Goal: Check status: Check status

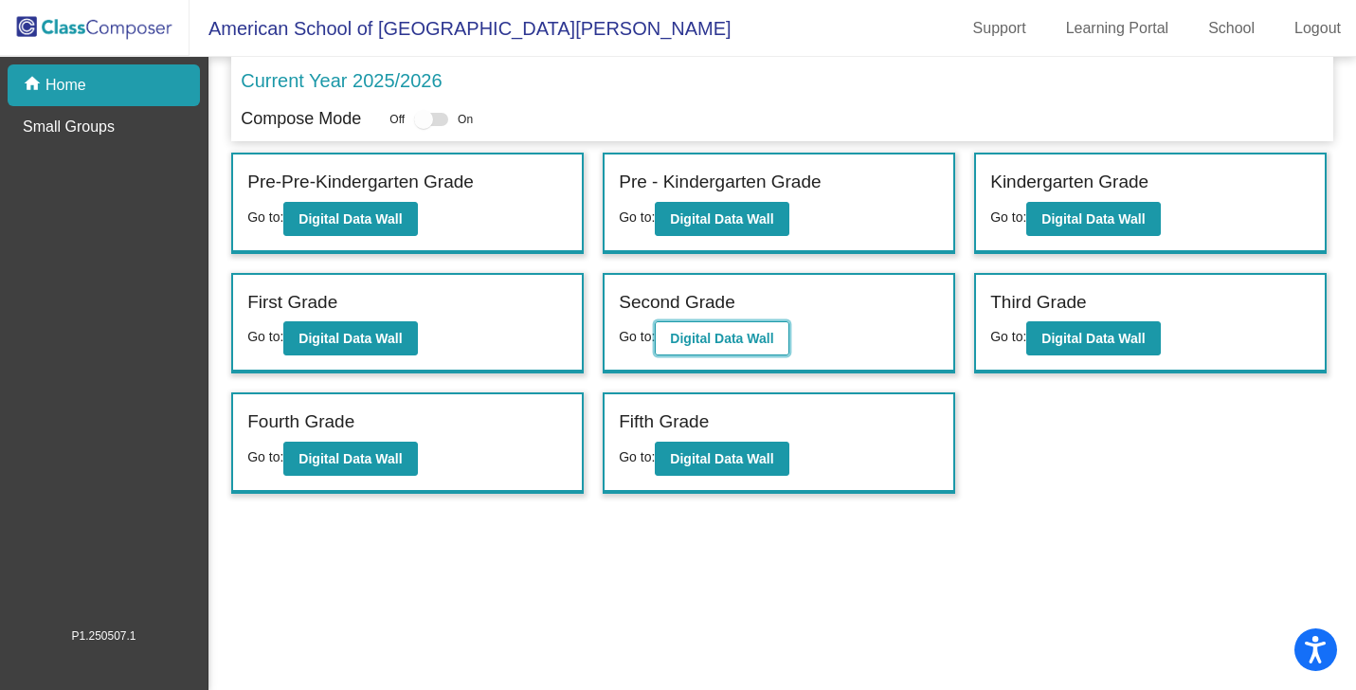
click at [747, 336] on b "Digital Data Wall" at bounding box center [721, 338] width 103 height 15
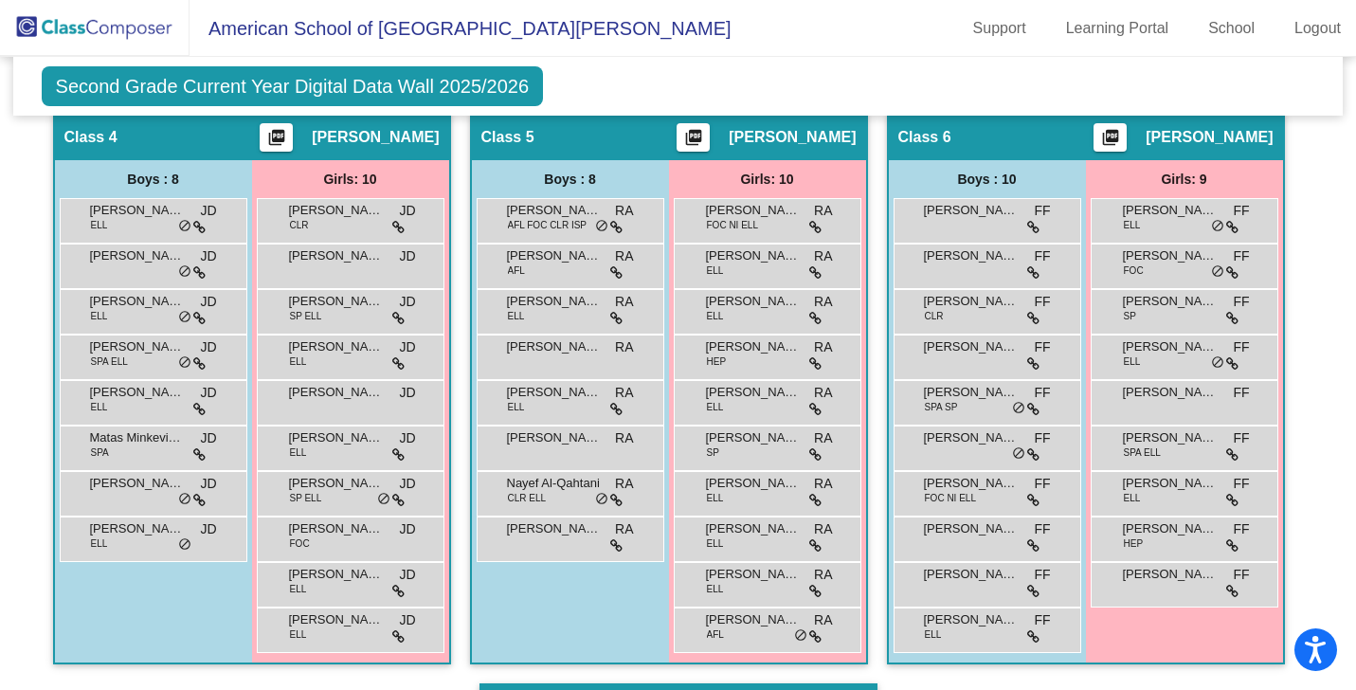
scroll to position [1032, 0]
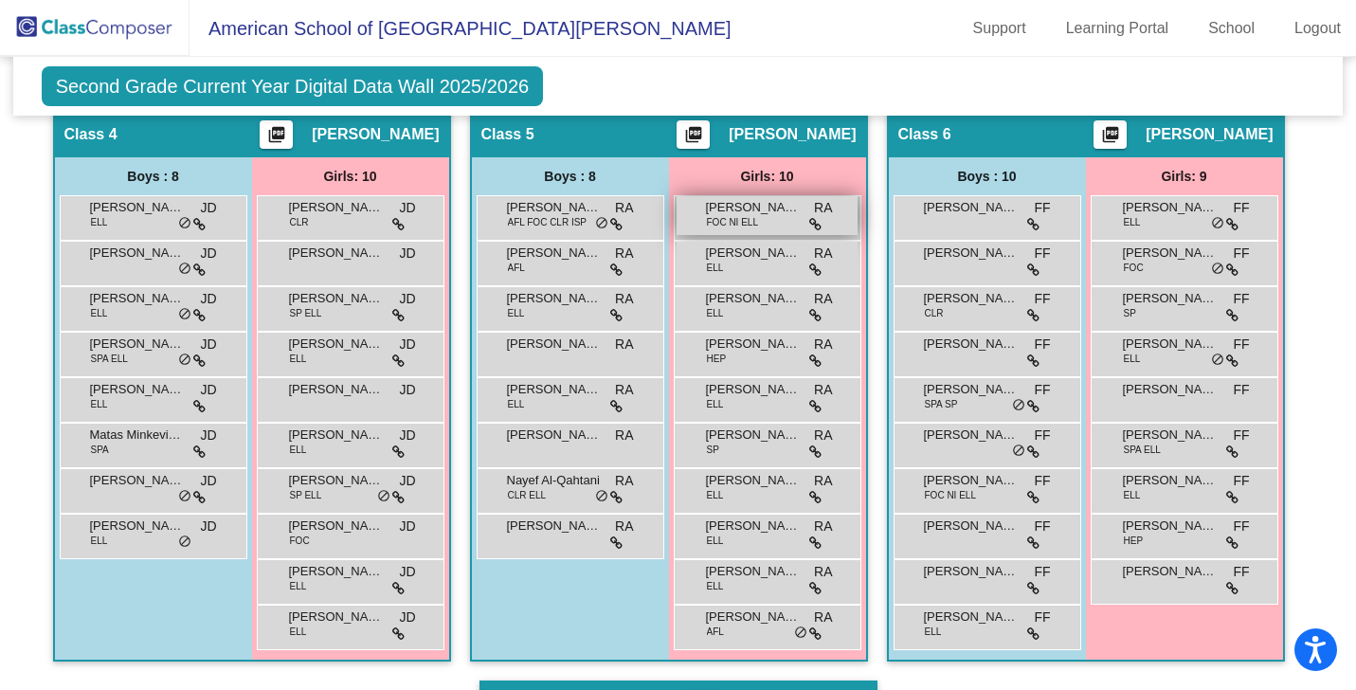
click at [727, 217] on span "FOC NI ELL" at bounding box center [732, 222] width 51 height 14
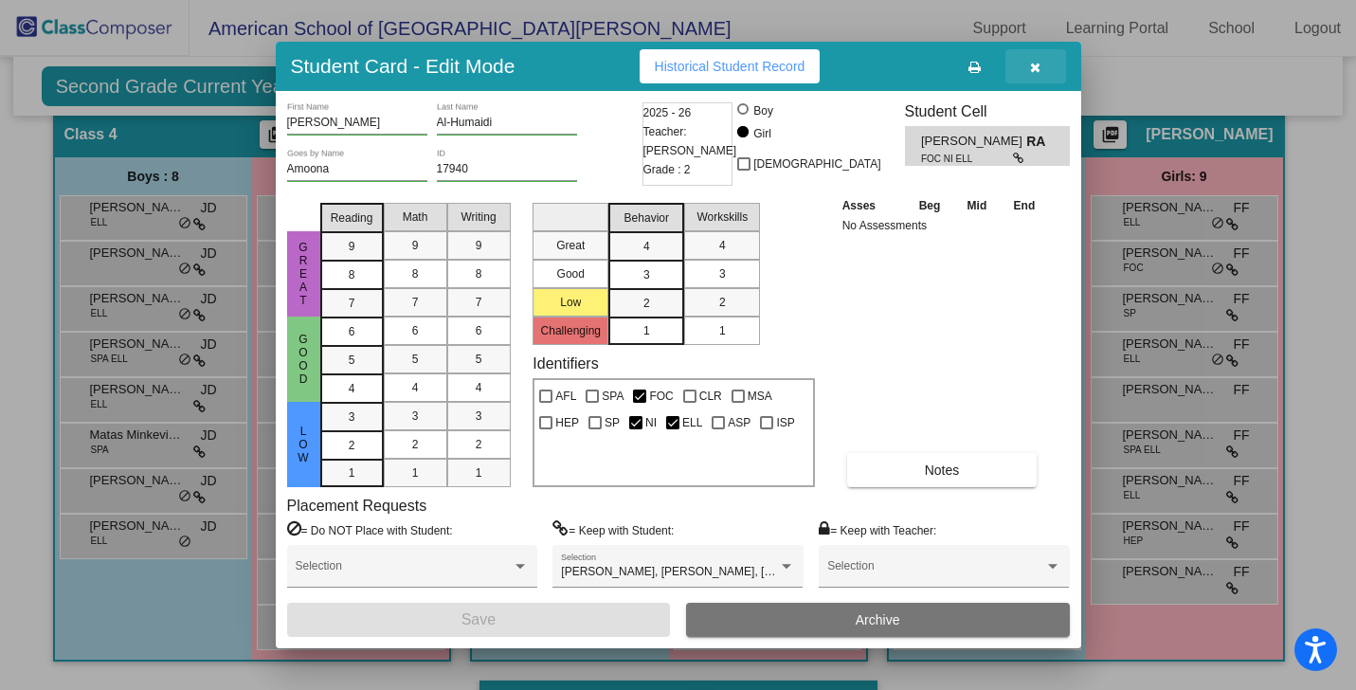
click at [1036, 70] on icon "button" at bounding box center [1035, 67] width 10 height 13
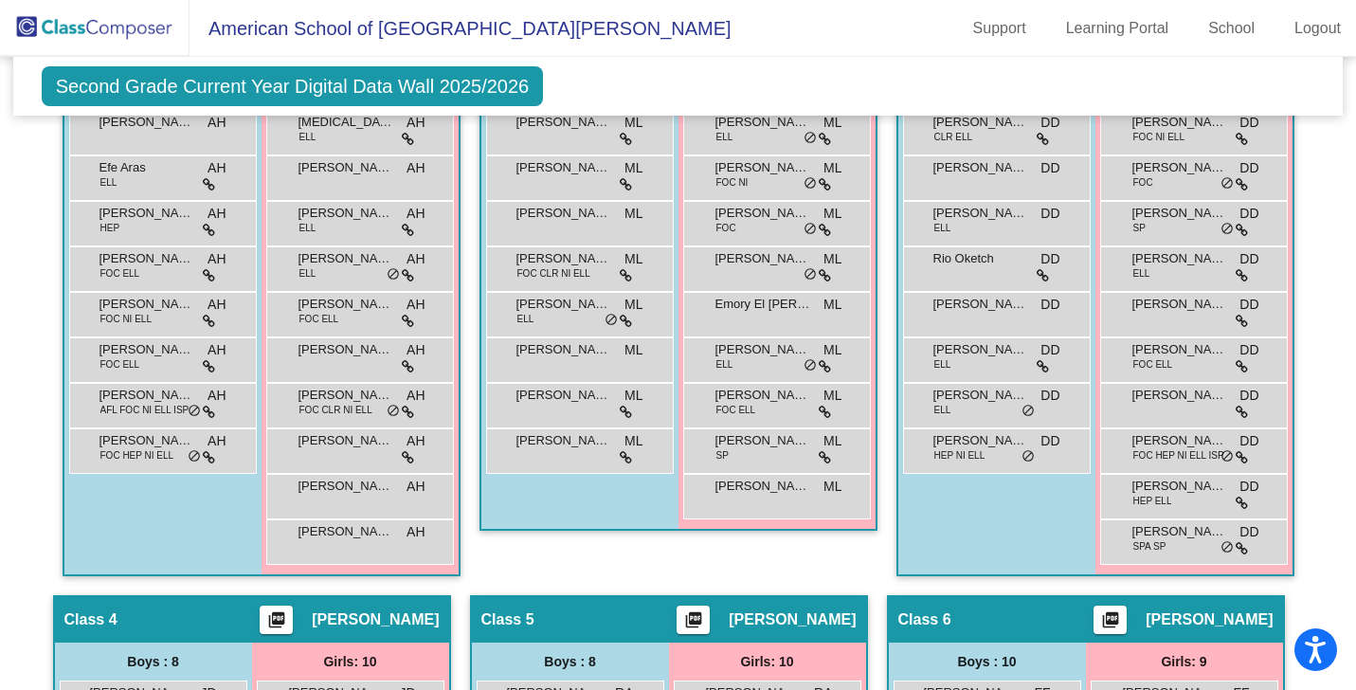
scroll to position [535, 0]
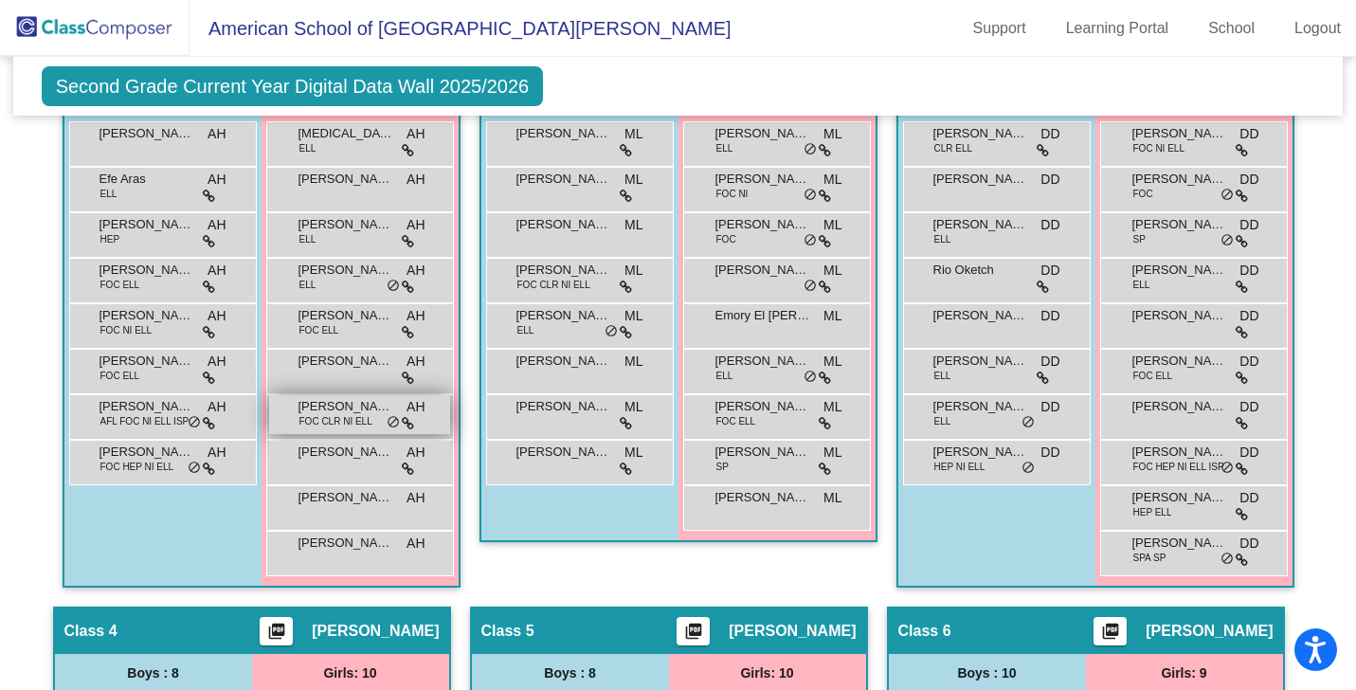
click at [360, 412] on span "[PERSON_NAME]" at bounding box center [345, 406] width 95 height 19
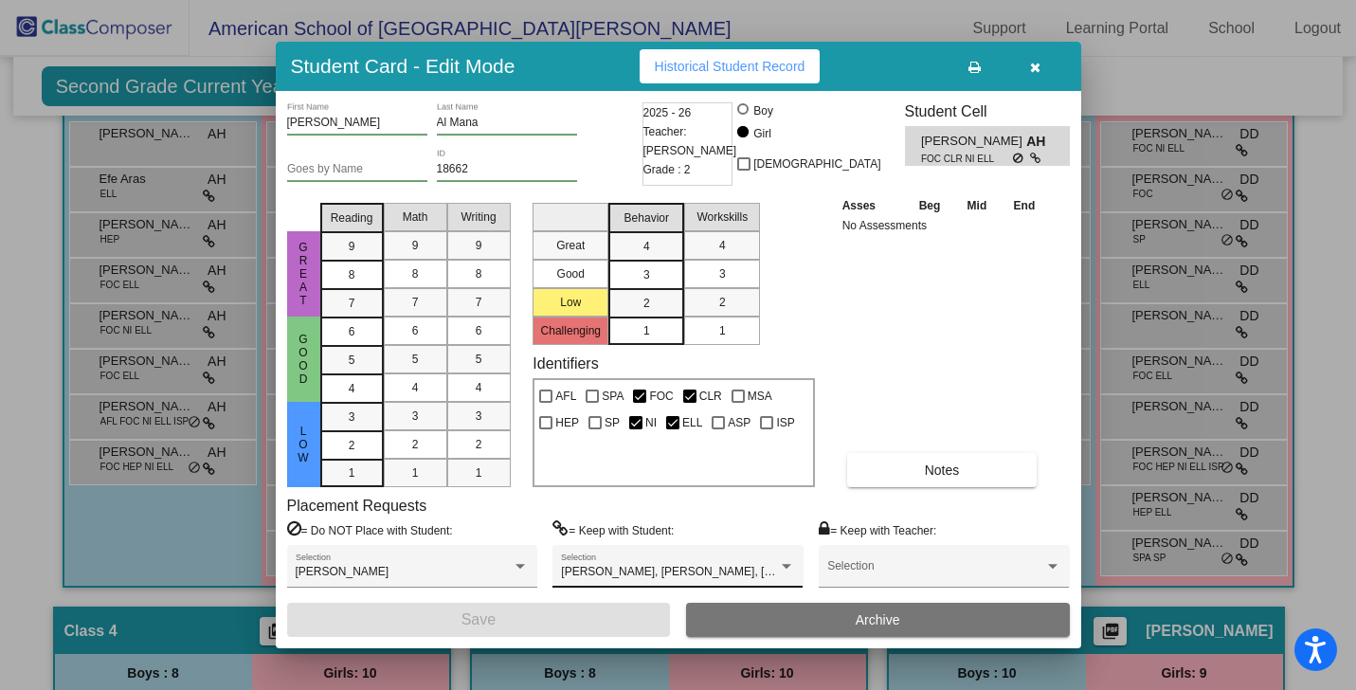
click at [700, 552] on div "[PERSON_NAME], [PERSON_NAME], [PERSON_NAME] Selection" at bounding box center [677, 566] width 250 height 43
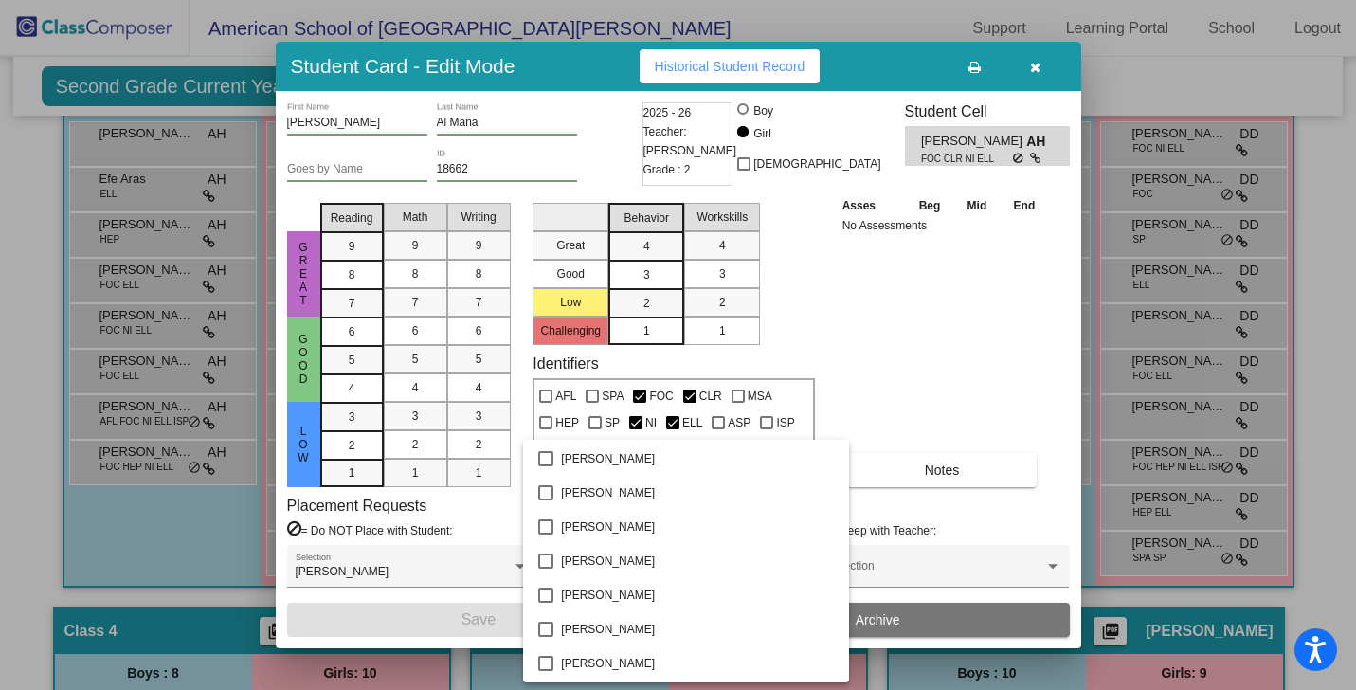
scroll to position [0, 0]
click at [924, 330] on div at bounding box center [678, 345] width 1356 height 690
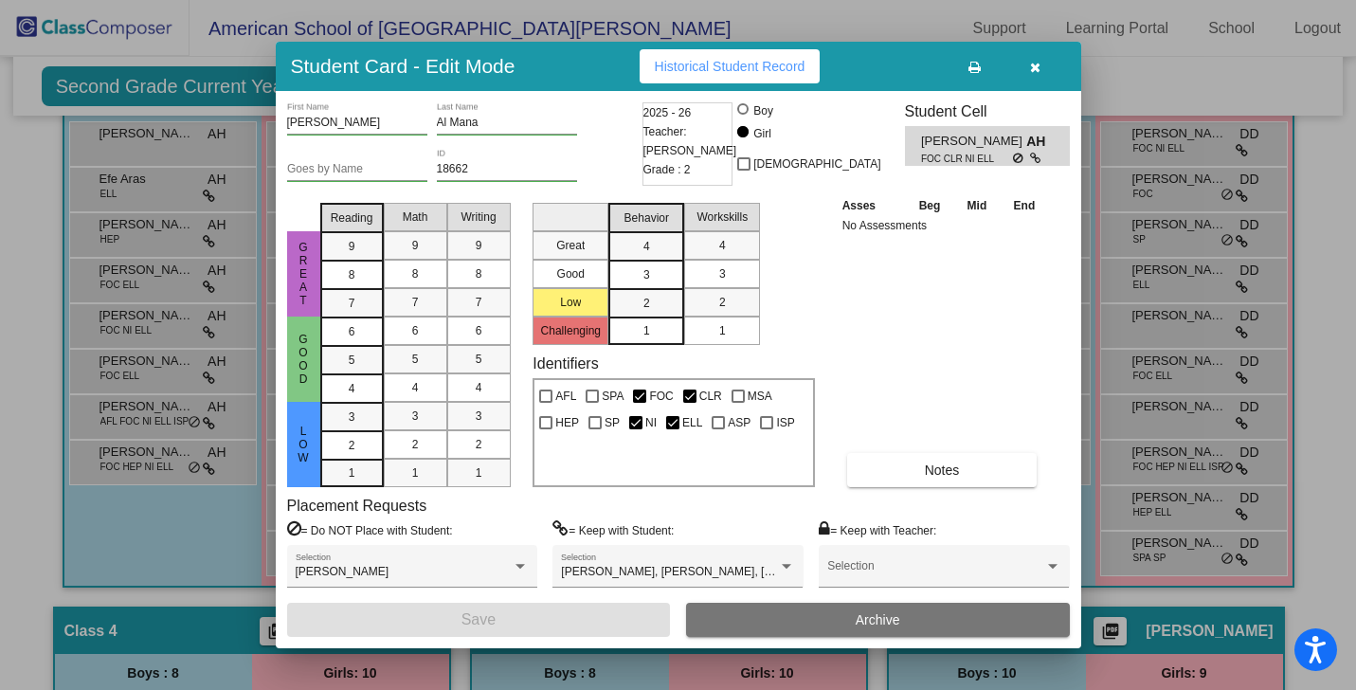
click at [1036, 65] on icon "button" at bounding box center [1035, 67] width 10 height 13
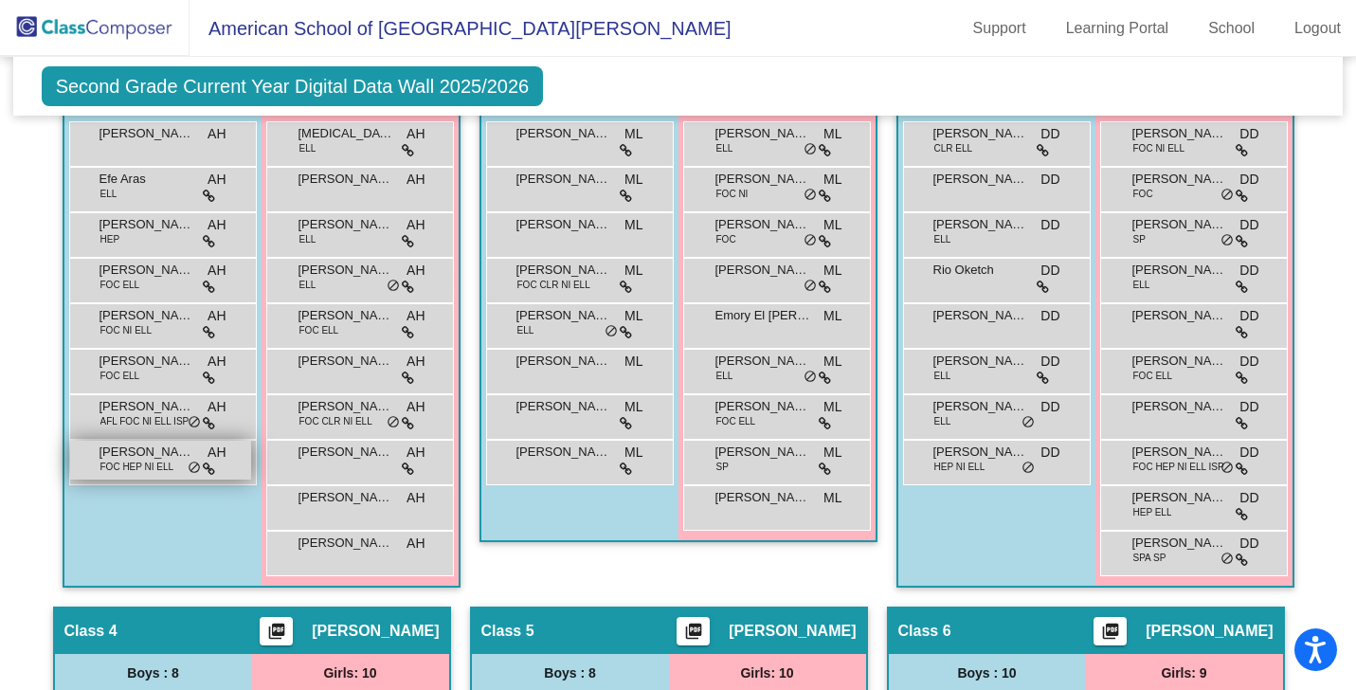
click at [135, 462] on span "FOC HEP NI ELL" at bounding box center [137, 466] width 74 height 14
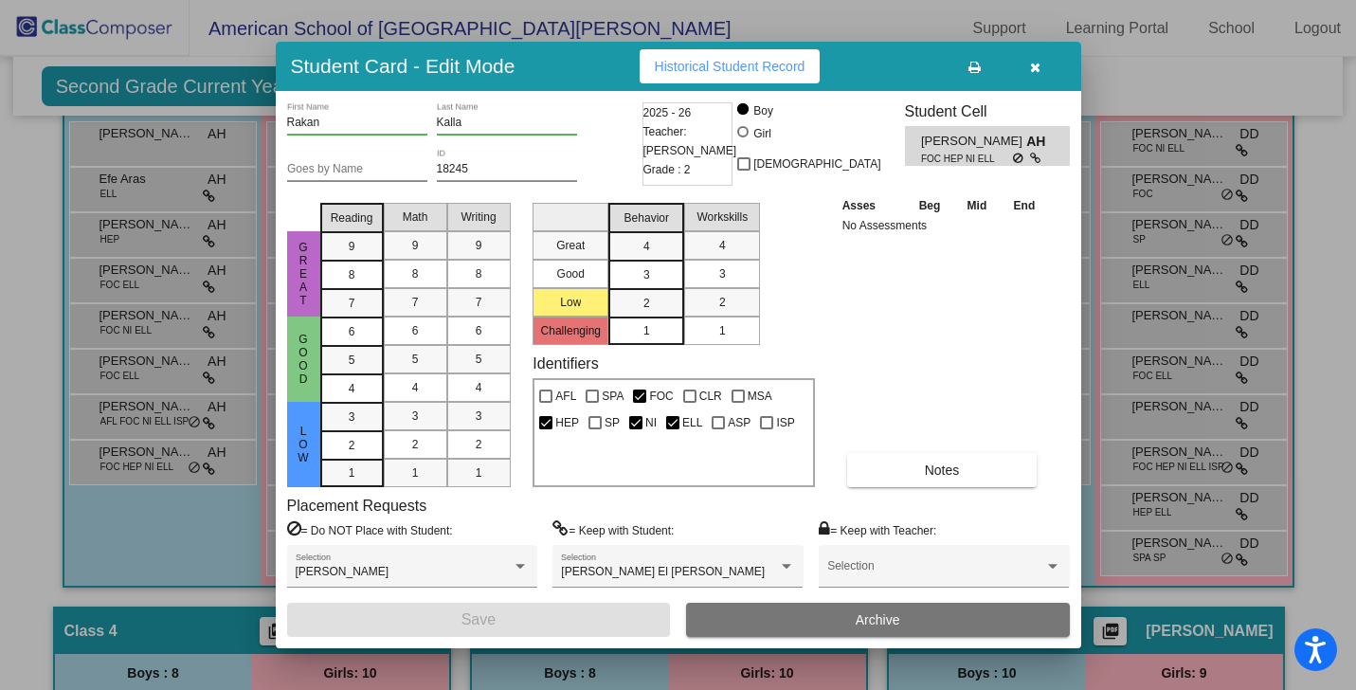
click at [1036, 66] on icon "button" at bounding box center [1035, 67] width 10 height 13
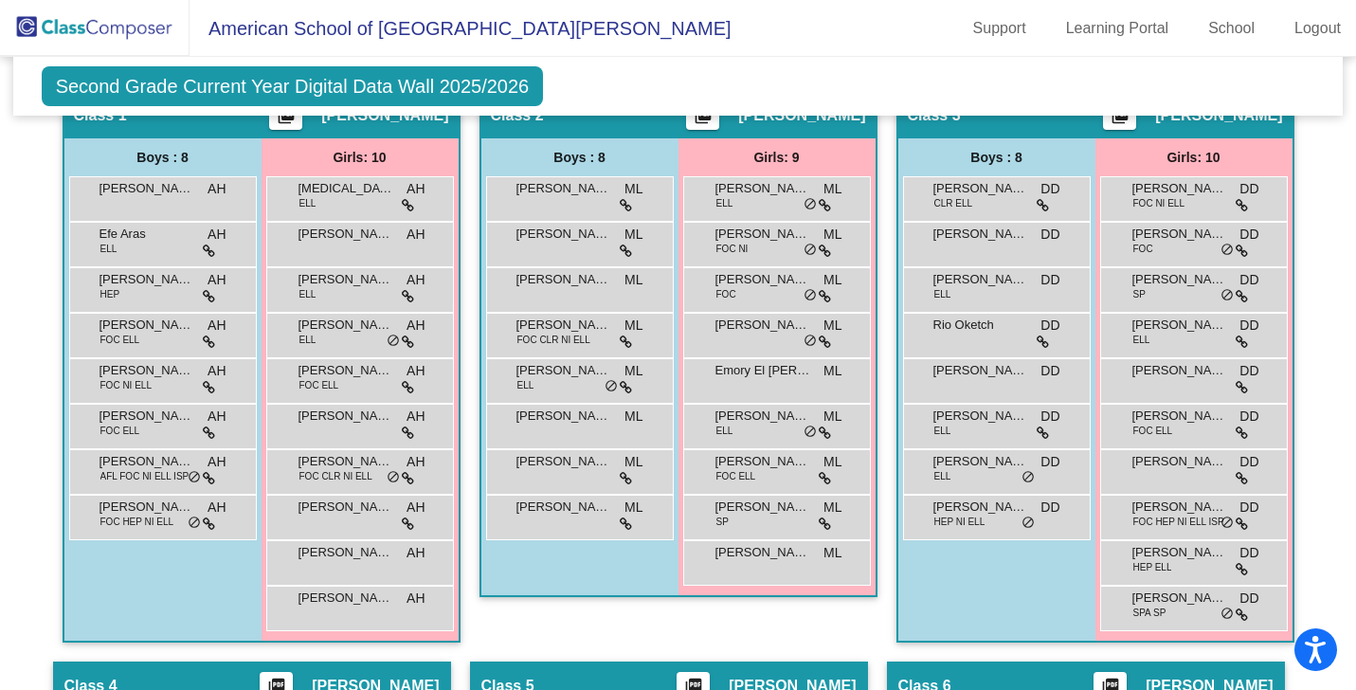
scroll to position [468, 0]
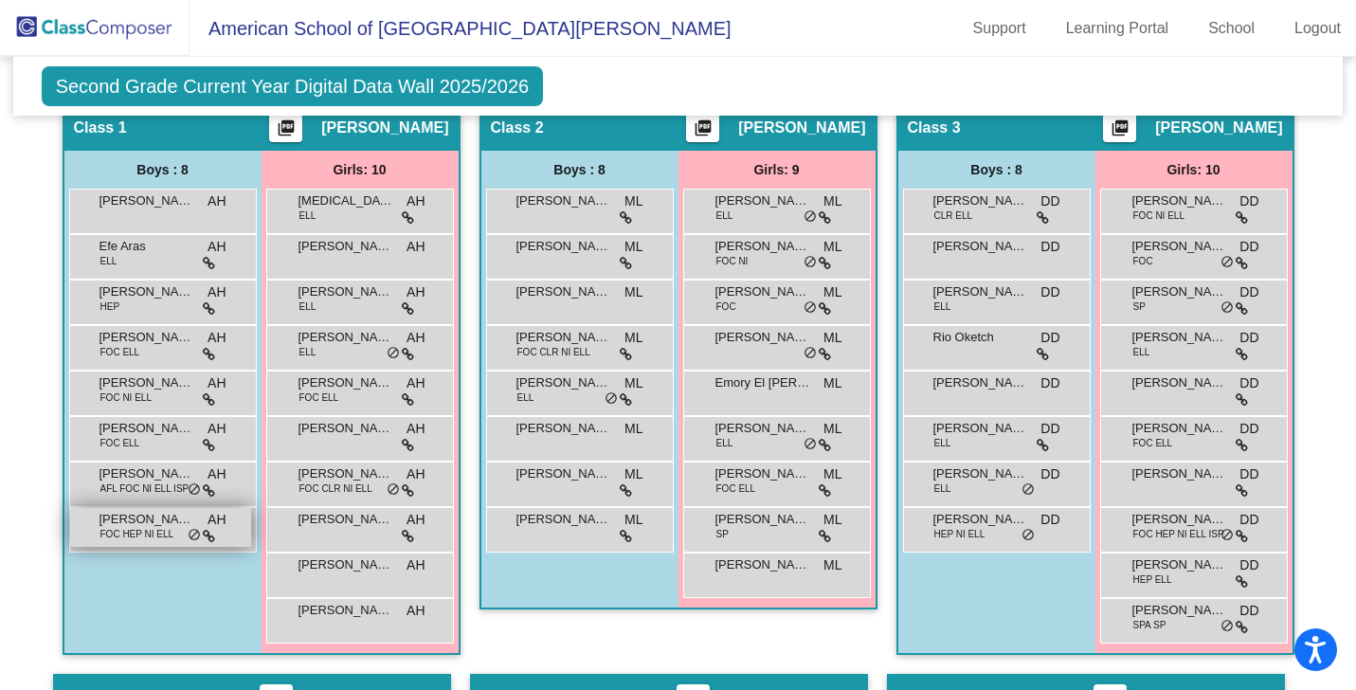
click at [148, 527] on span "FOC HEP NI ELL" at bounding box center [137, 534] width 74 height 14
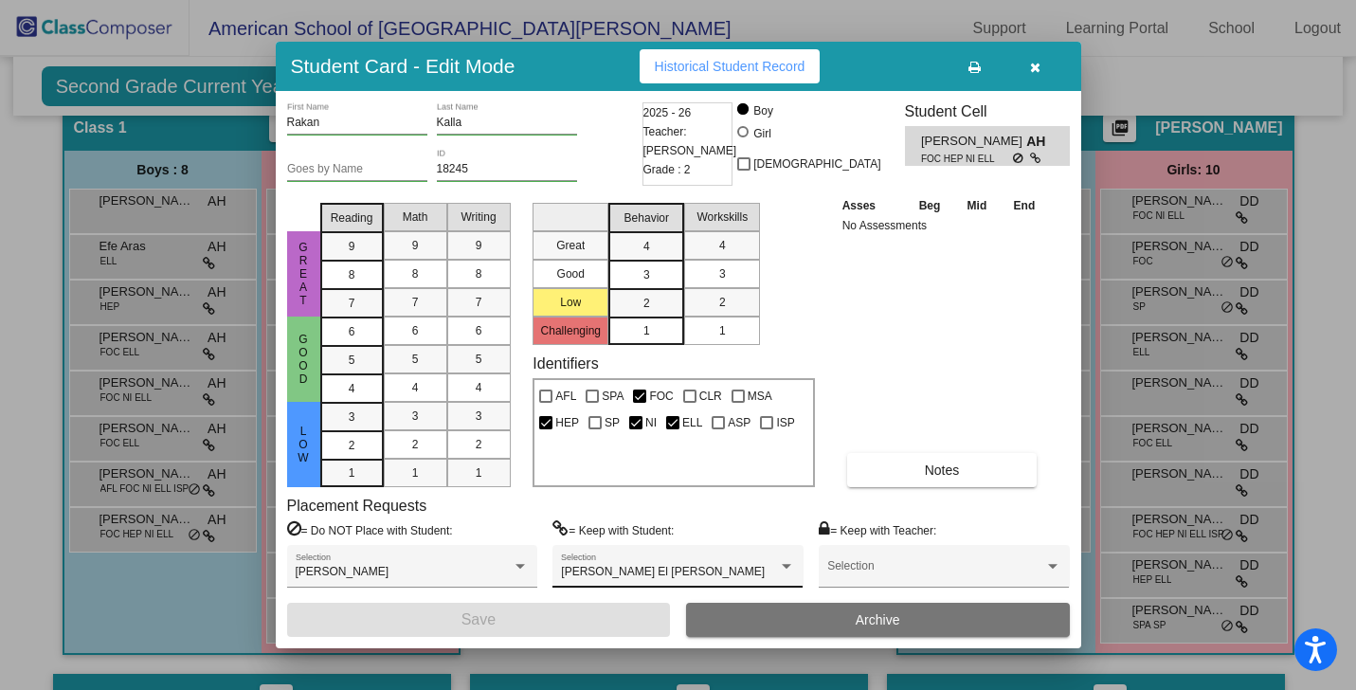
click at [656, 554] on div "[PERSON_NAME] El [PERSON_NAME]-Mana Selection" at bounding box center [677, 570] width 233 height 34
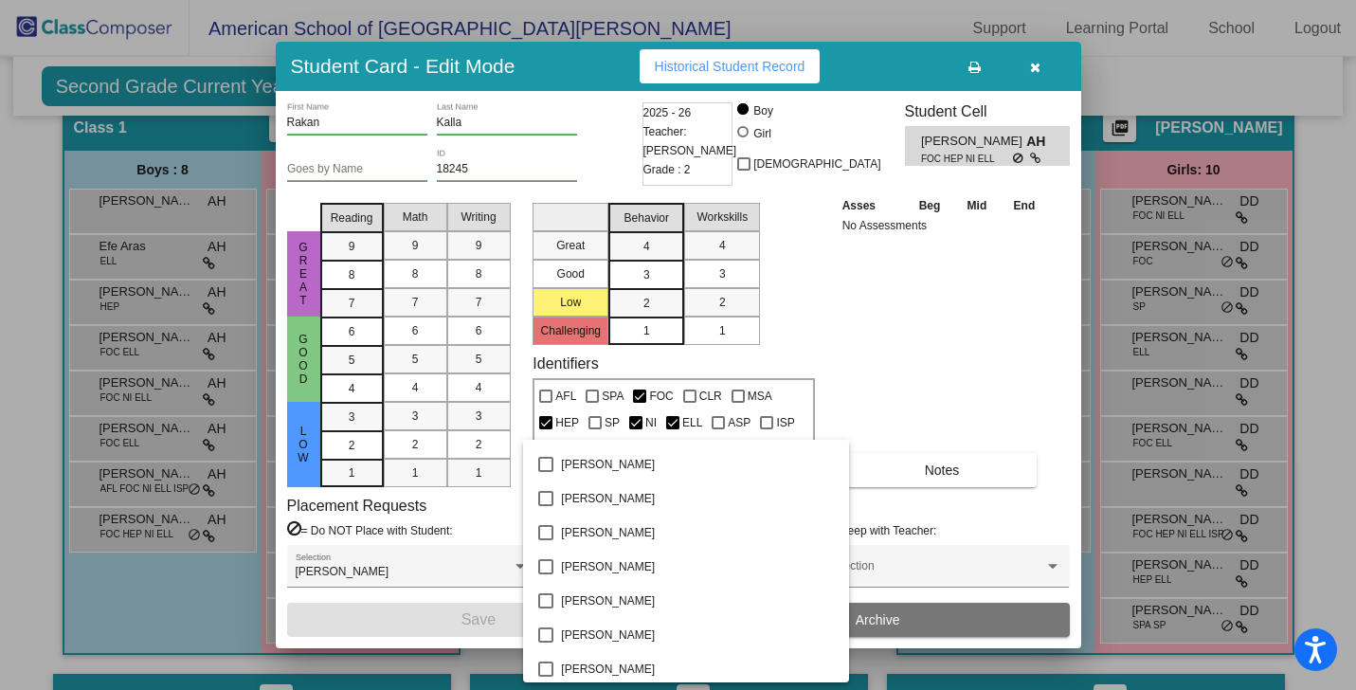
scroll to position [0, 0]
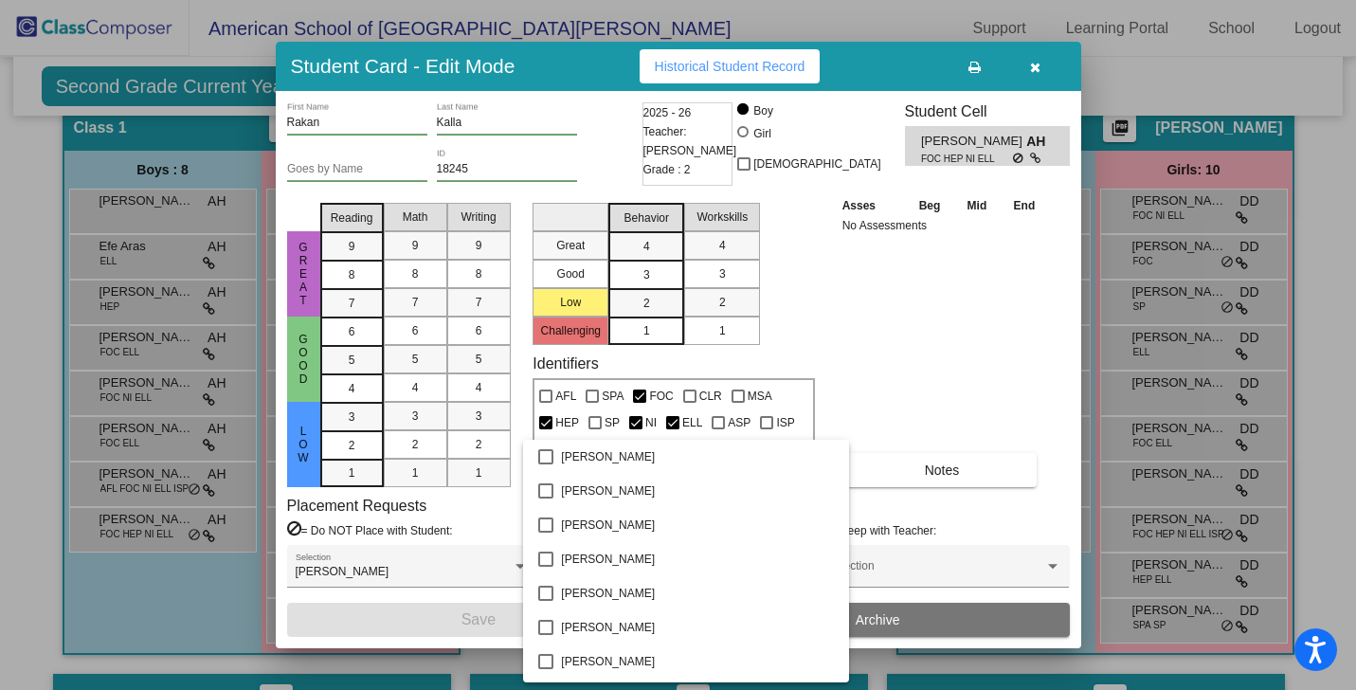
click at [1036, 64] on div at bounding box center [678, 345] width 1356 height 690
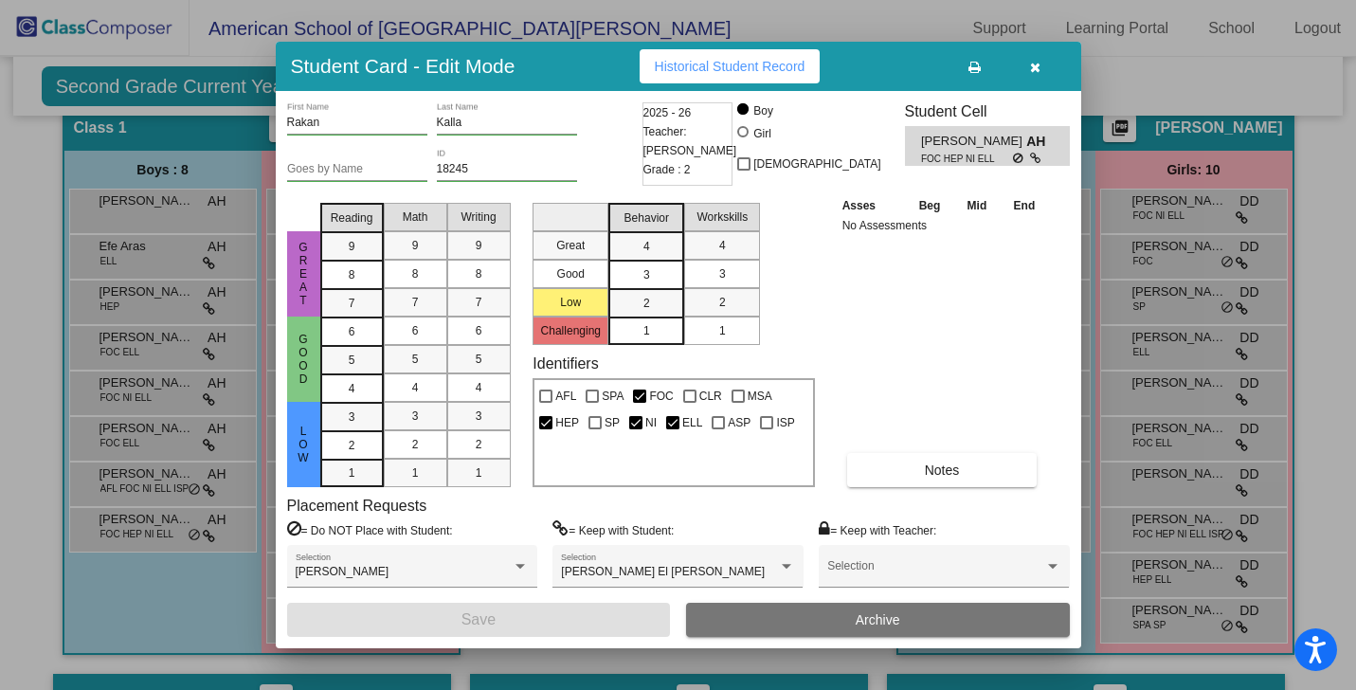
click at [1036, 64] on icon "button" at bounding box center [1035, 67] width 10 height 13
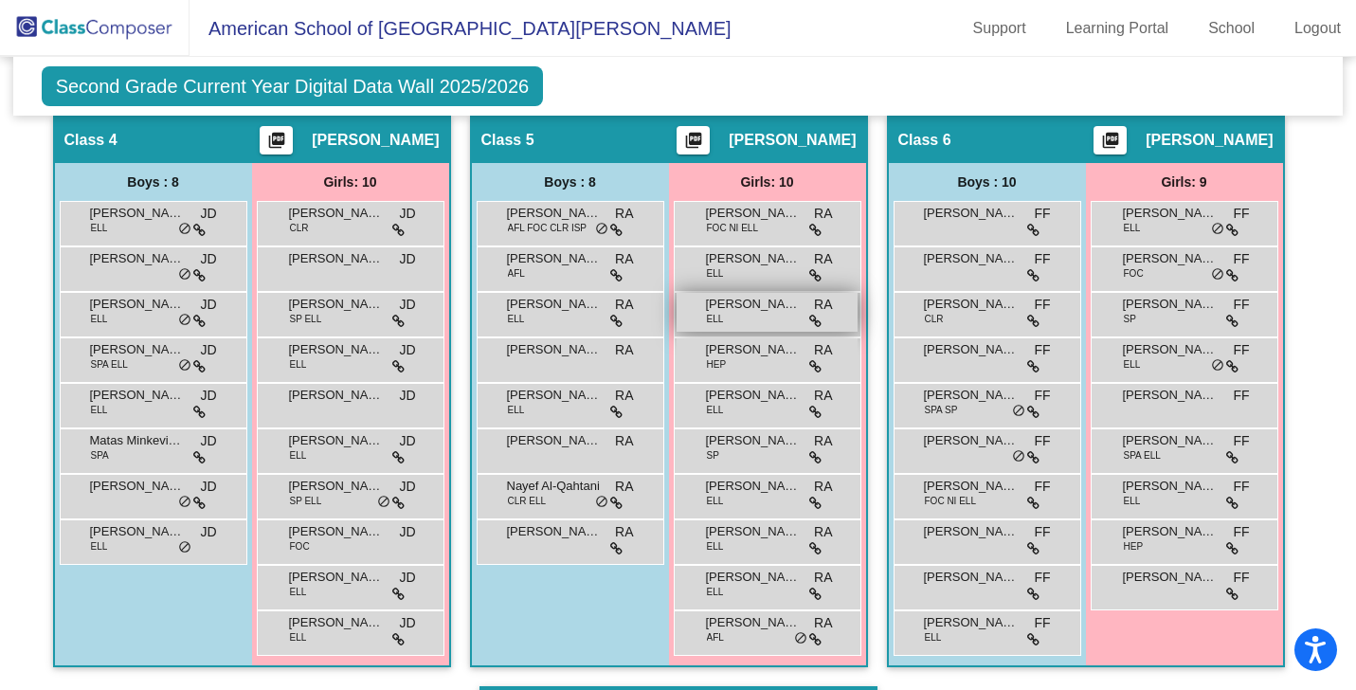
scroll to position [1044, 0]
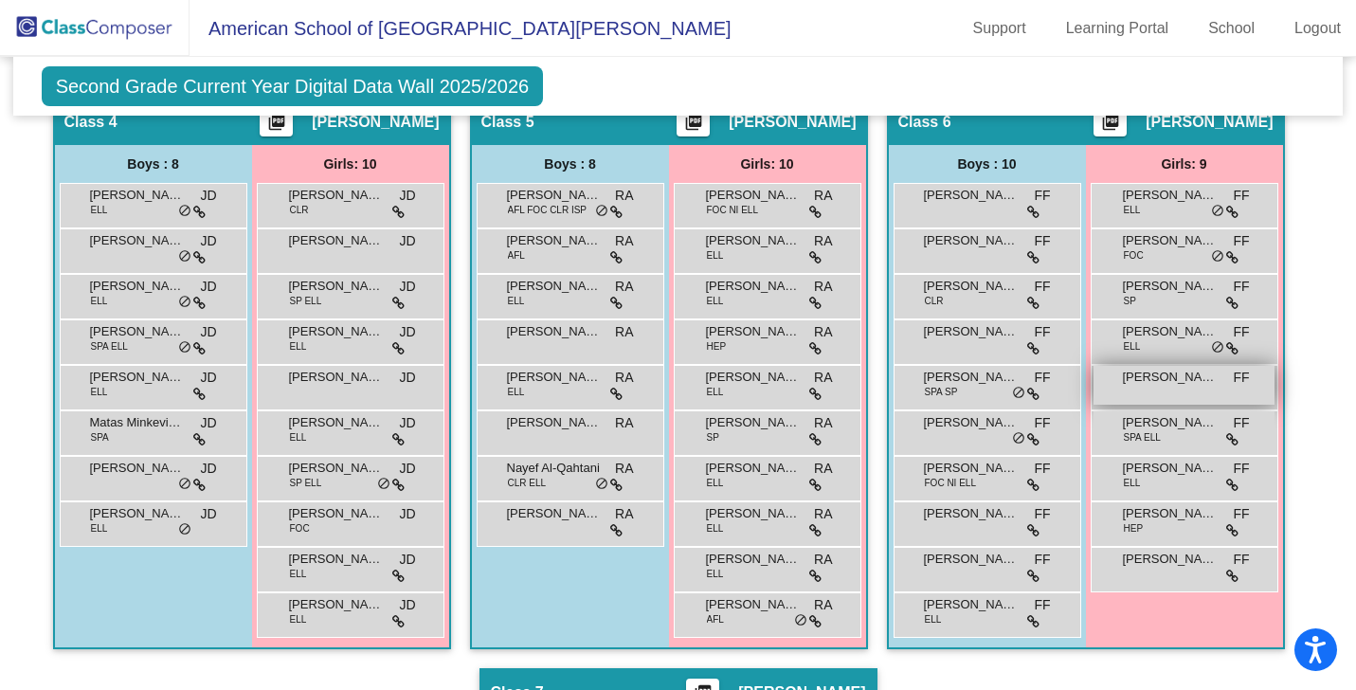
click at [1150, 378] on span "[PERSON_NAME]" at bounding box center [1170, 377] width 95 height 19
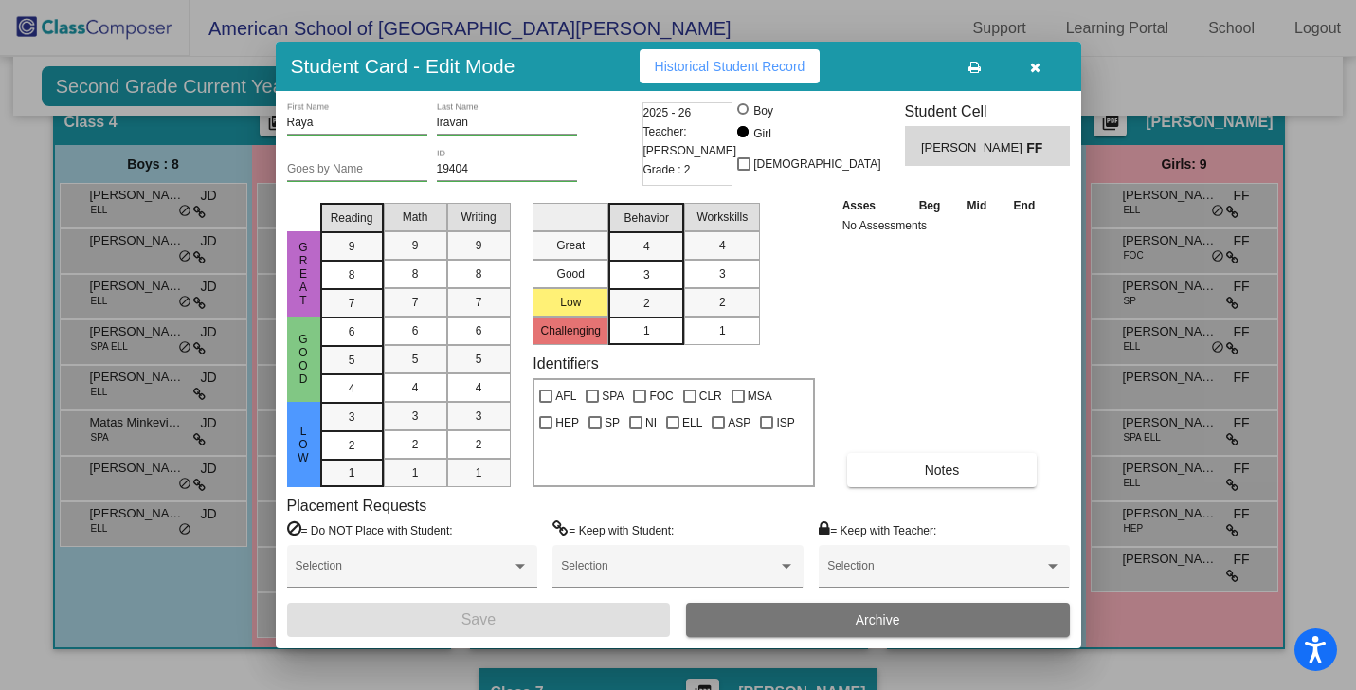
scroll to position [0, 0]
click at [775, 73] on span "Historical Student Record" at bounding box center [730, 66] width 151 height 15
click at [688, 63] on span "Historical Student Record" at bounding box center [730, 66] width 151 height 15
click at [1031, 66] on icon "button" at bounding box center [1035, 67] width 10 height 13
